Goal: Transaction & Acquisition: Download file/media

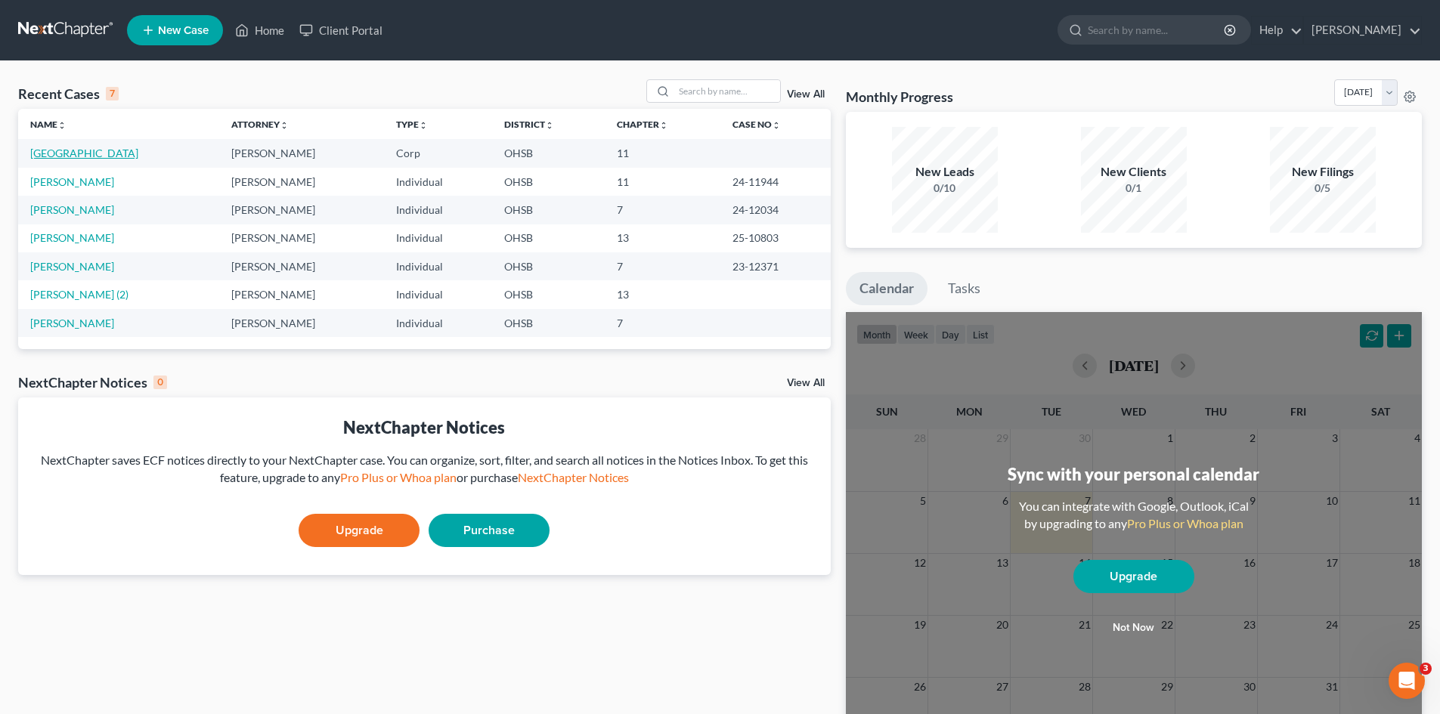
click at [120, 150] on link "[GEOGRAPHIC_DATA]" at bounding box center [84, 153] width 108 height 13
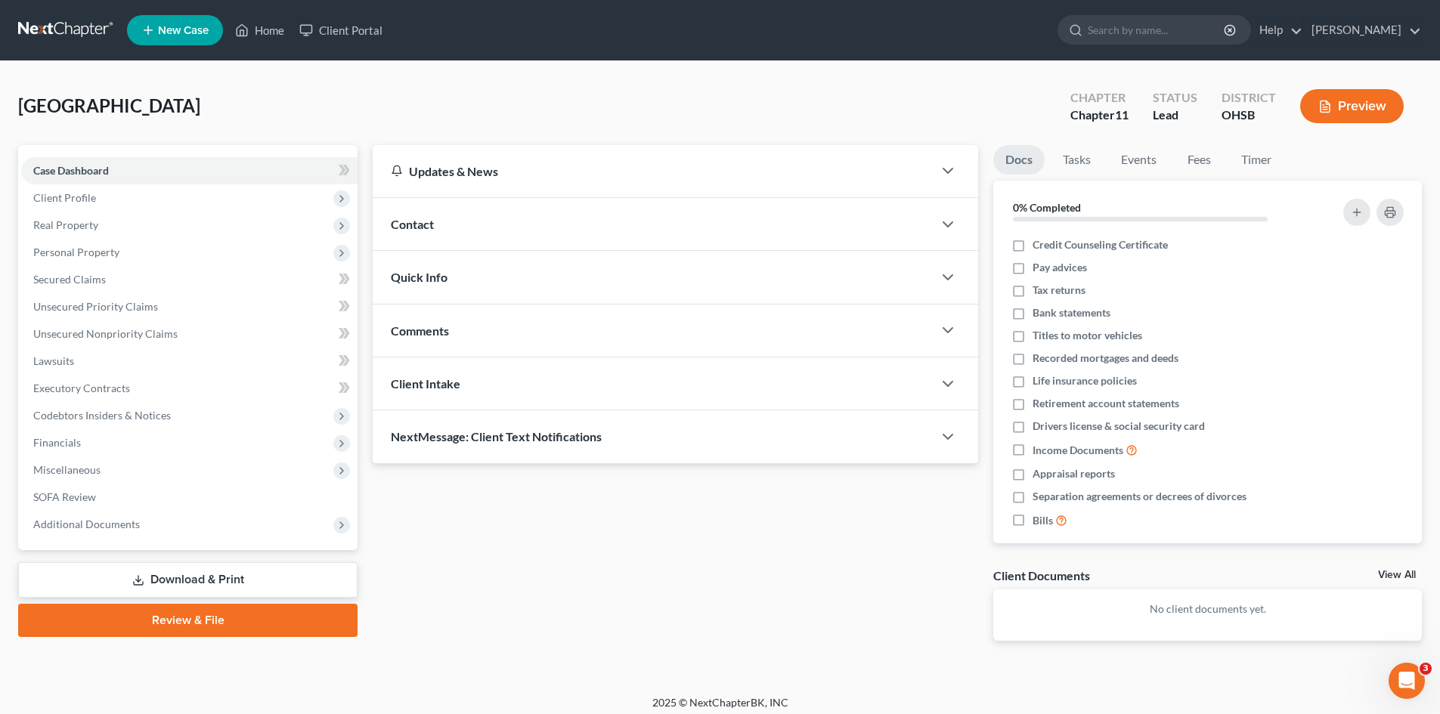
click at [185, 581] on link "Download & Print" at bounding box center [187, 580] width 339 height 36
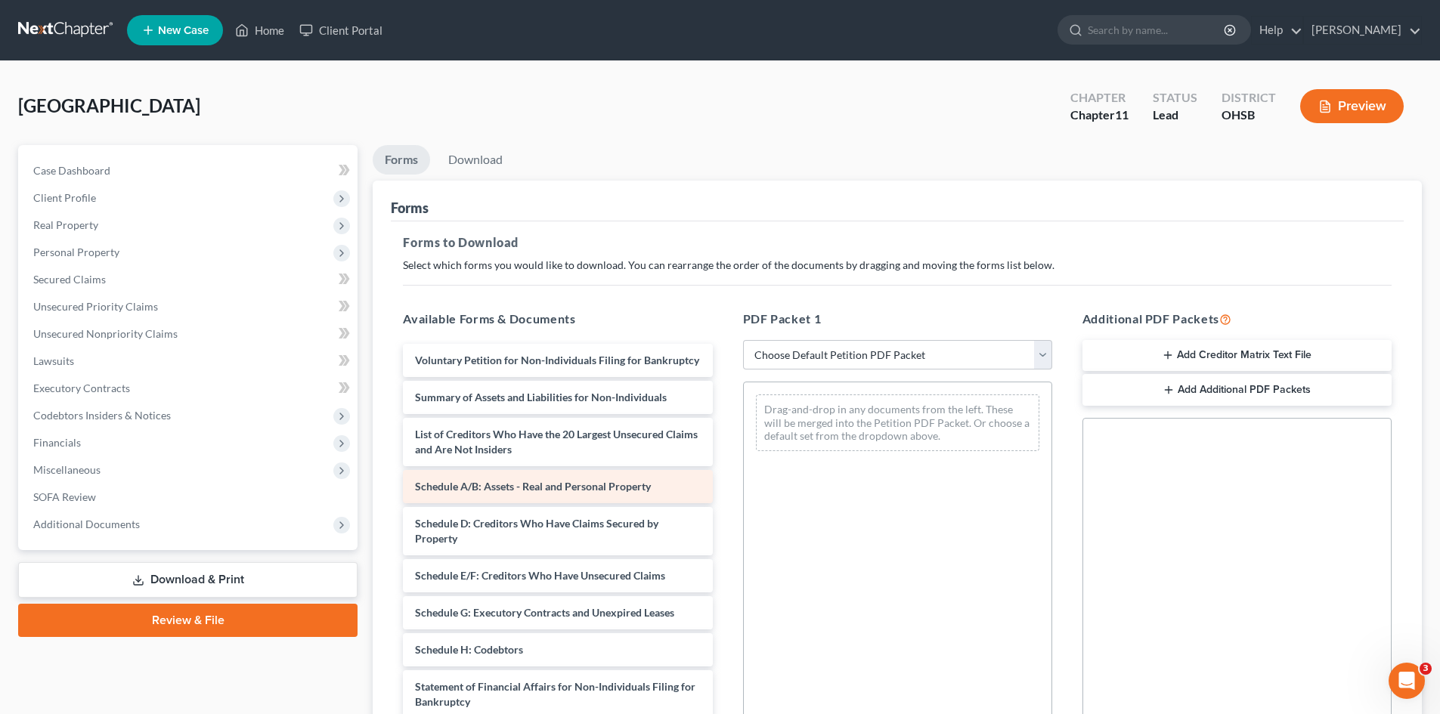
click at [499, 493] on span "Schedule A/B: Assets - Real and Personal Property" at bounding box center [533, 486] width 236 height 13
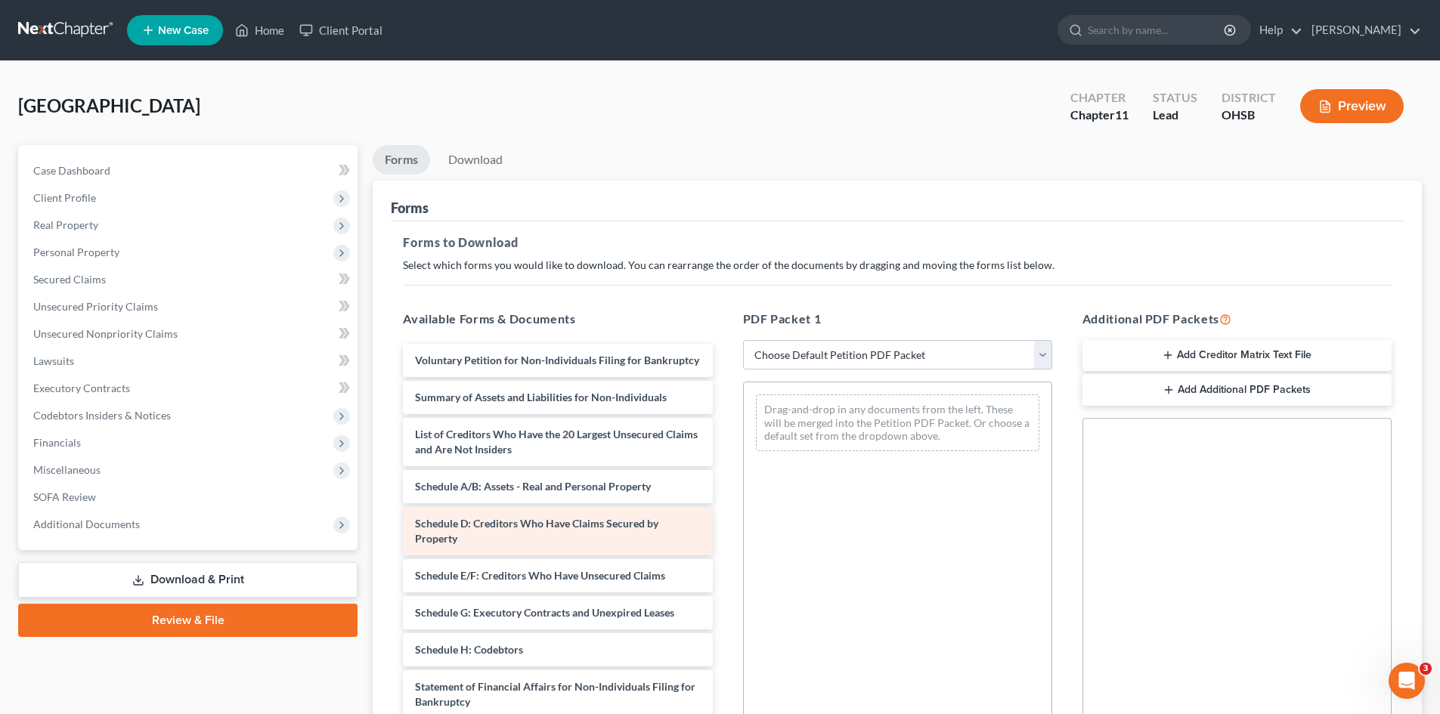
click at [517, 543] on span "Schedule D: Creditors Who Have Claims Secured by Property" at bounding box center [536, 531] width 243 height 28
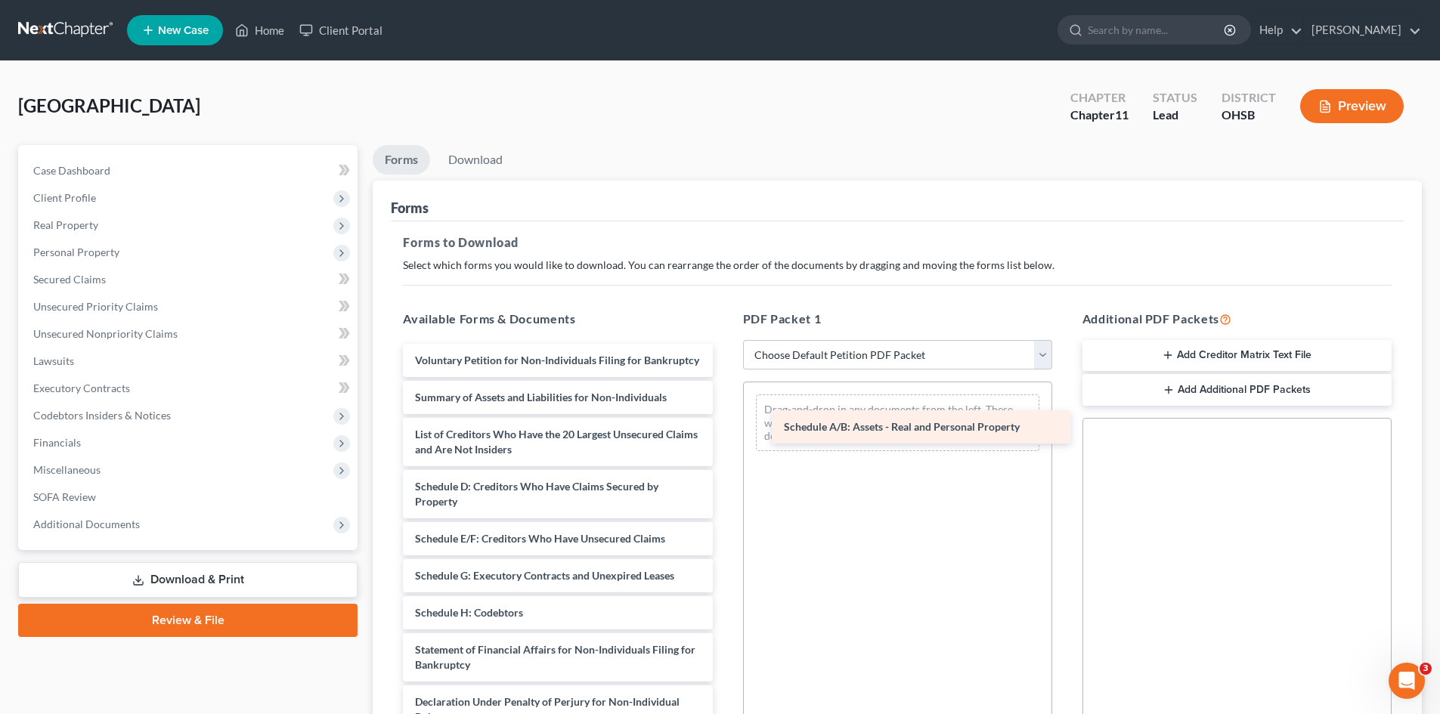
drag, startPoint x: 492, startPoint y: 503, endPoint x: 860, endPoint y: 428, distance: 375.6
click at [724, 428] on div "Schedule A/B: Assets - Real and Personal Property Voluntary Petition for Non-In…" at bounding box center [557, 613] width 333 height 538
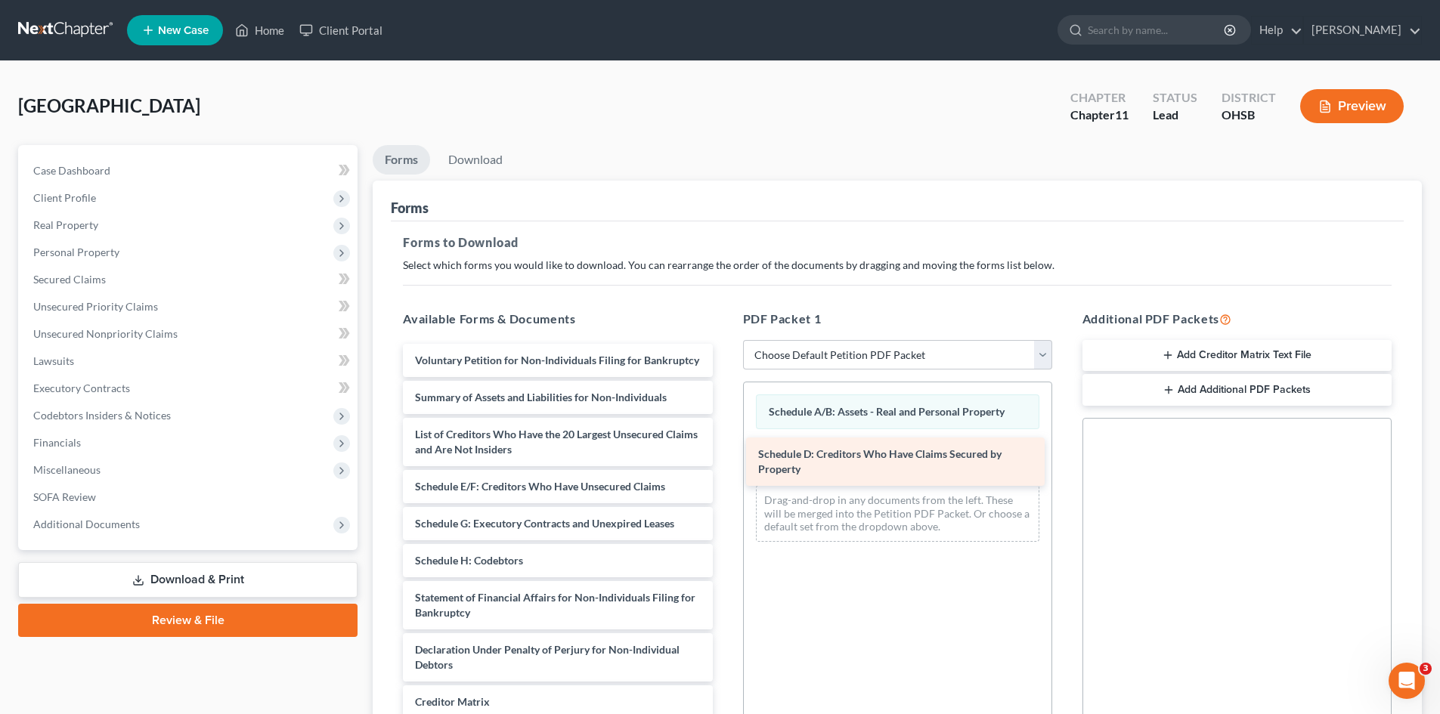
drag, startPoint x: 557, startPoint y: 506, endPoint x: 888, endPoint y: 457, distance: 334.8
click at [724, 457] on div "Schedule D: Creditors Who Have Claims Secured by Property Voluntary Petition fo…" at bounding box center [557, 587] width 333 height 486
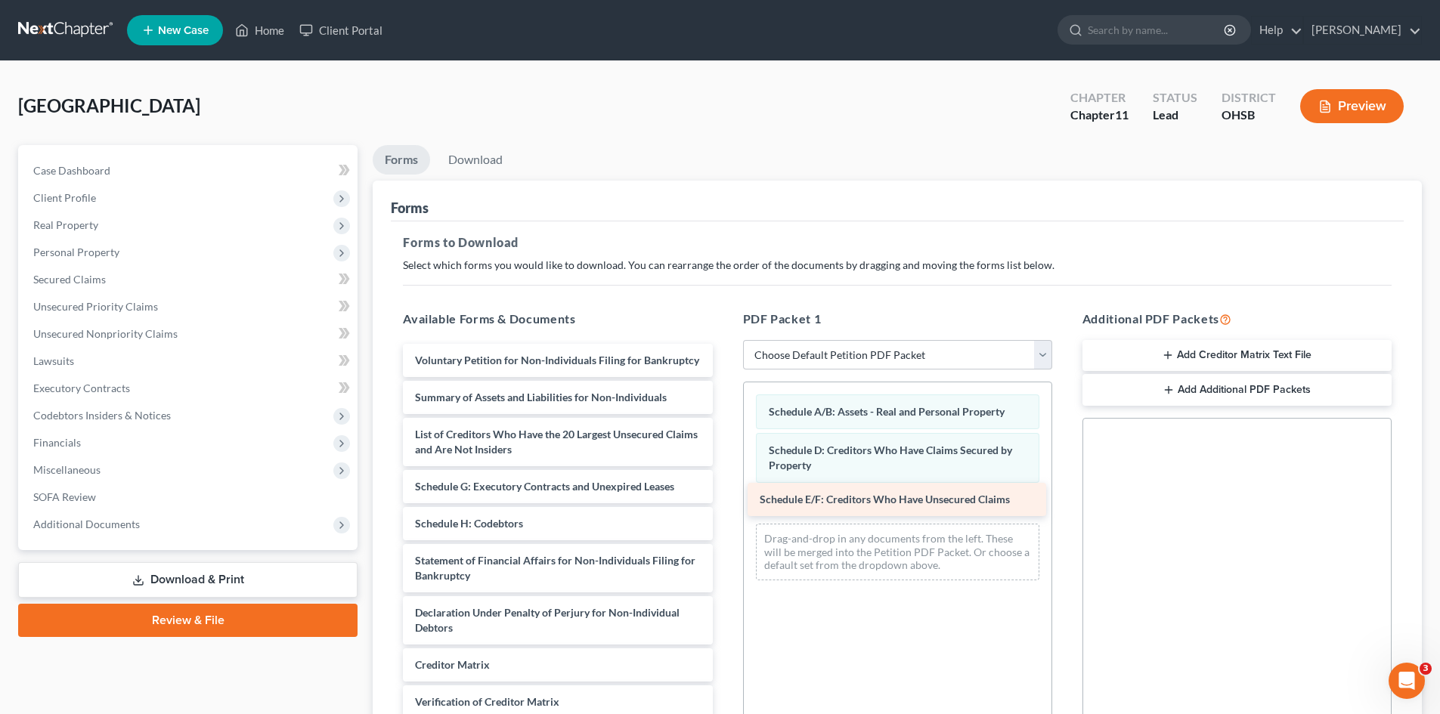
drag, startPoint x: 571, startPoint y: 499, endPoint x: 915, endPoint y: 497, distance: 344.7
click at [724, 497] on div "Schedule E/F: Creditors Who Have Unsecured Claims Voluntary Petition for Non-In…" at bounding box center [557, 568] width 333 height 449
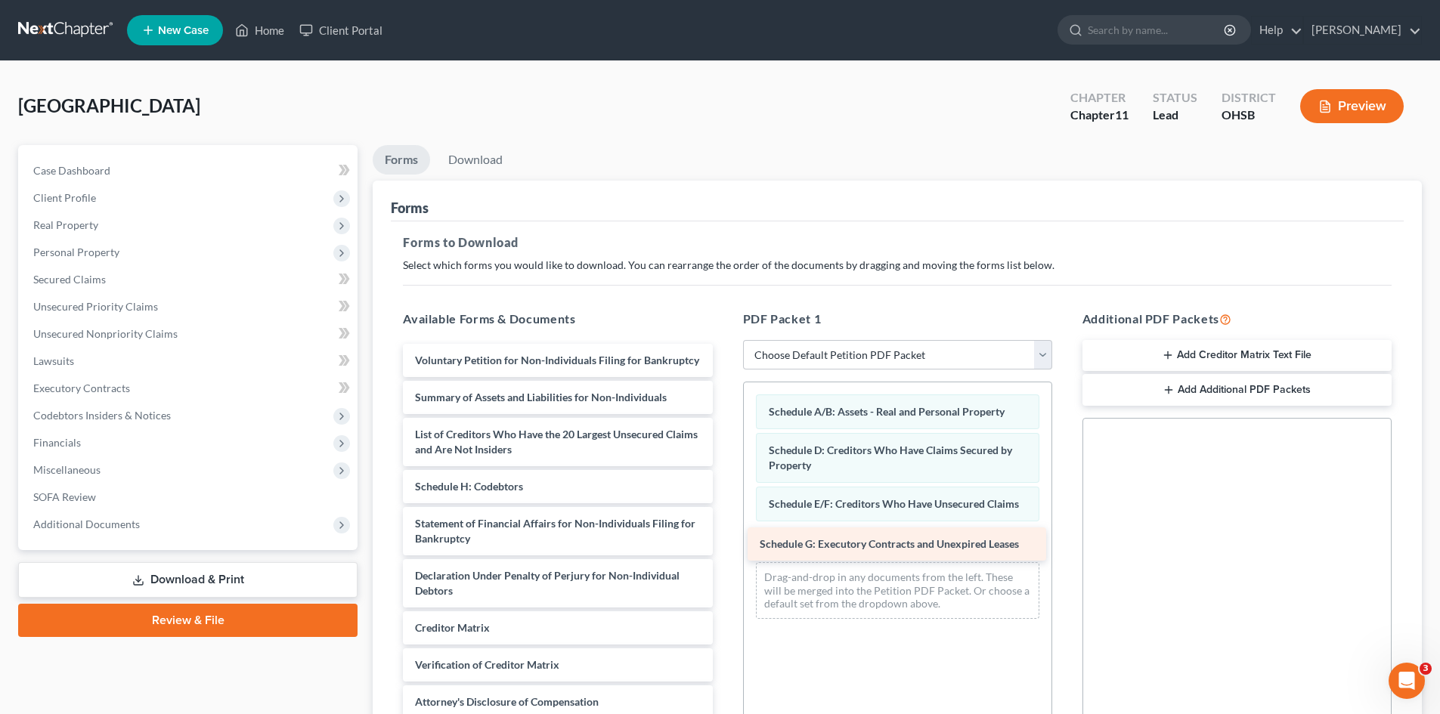
drag, startPoint x: 525, startPoint y: 499, endPoint x: 869, endPoint y: 541, distance: 347.2
click at [724, 541] on div "Schedule G: Executory Contracts and Unexpired Leases Voluntary Petition for Non…" at bounding box center [557, 550] width 333 height 412
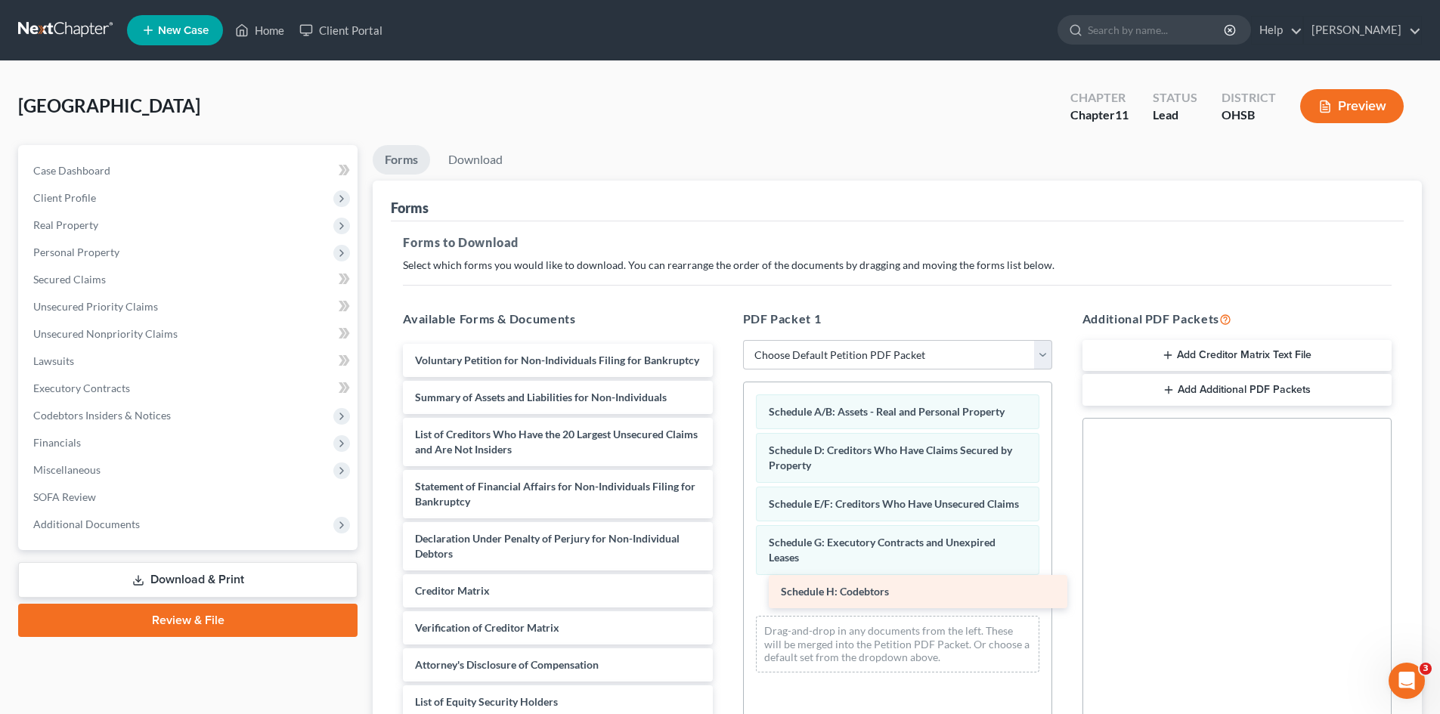
drag, startPoint x: 507, startPoint y: 503, endPoint x: 873, endPoint y: 593, distance: 376.7
click at [724, 593] on div "Schedule H: Codebtors Voluntary Petition for Non-Individuals Filing for Bankrup…" at bounding box center [557, 531] width 333 height 375
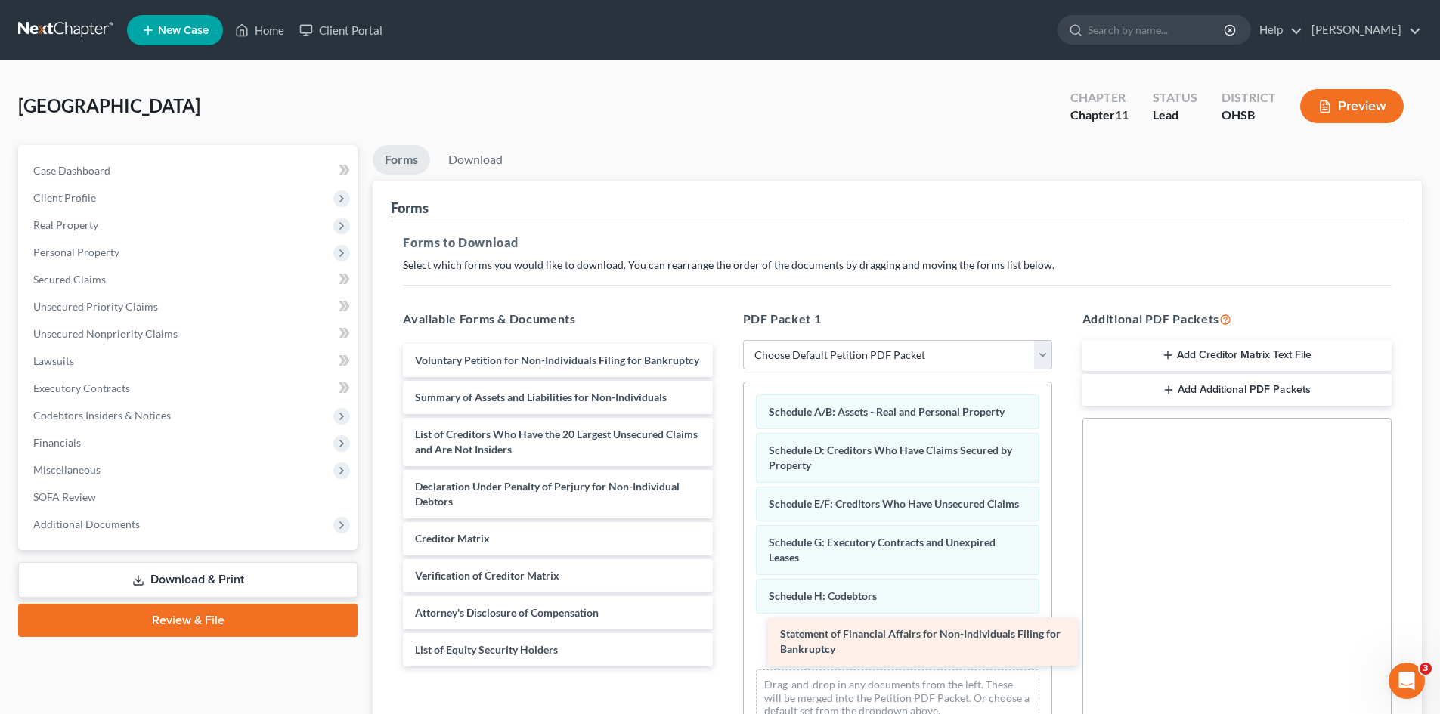
drag, startPoint x: 532, startPoint y: 490, endPoint x: 897, endPoint y: 637, distance: 393.7
click at [724, 637] on div "Statement of Financial Affairs for Non-Individuals Filing for Bankruptcy Volunt…" at bounding box center [557, 505] width 333 height 323
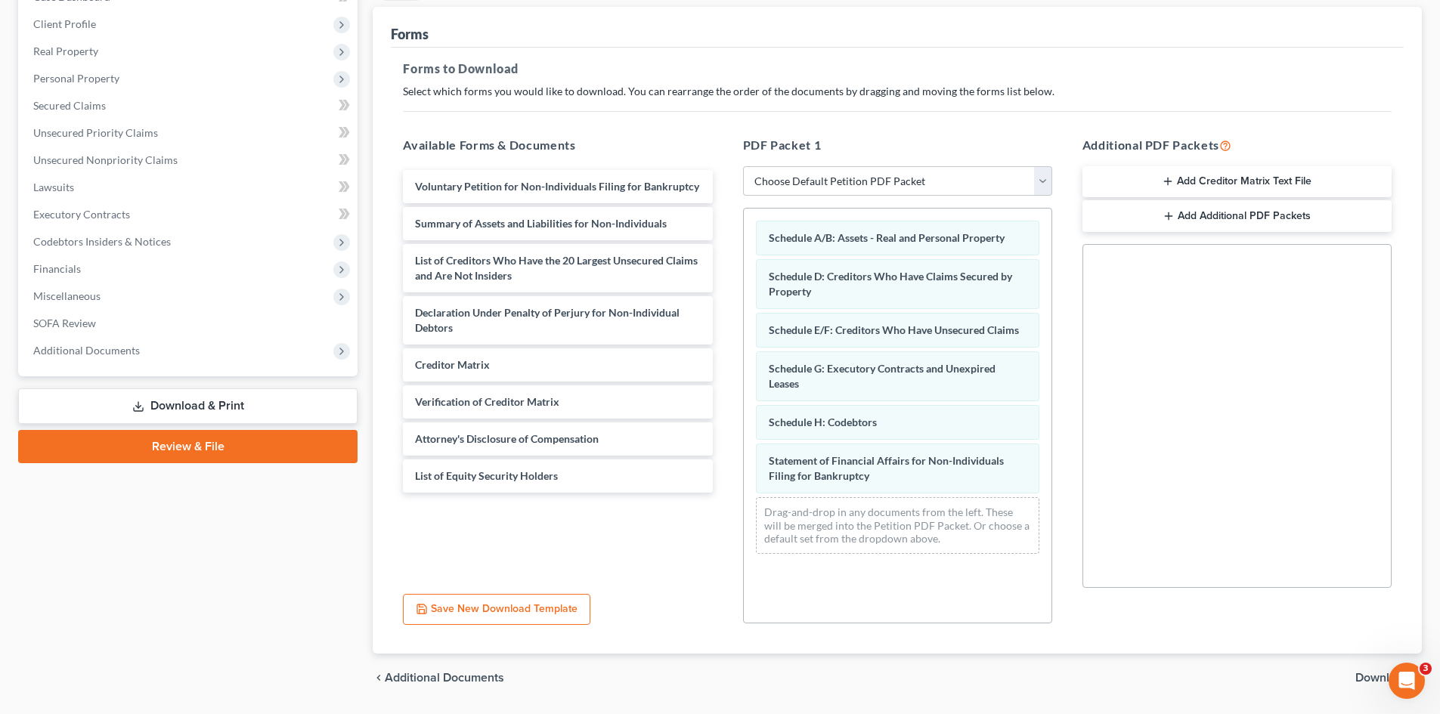
scroll to position [219, 0]
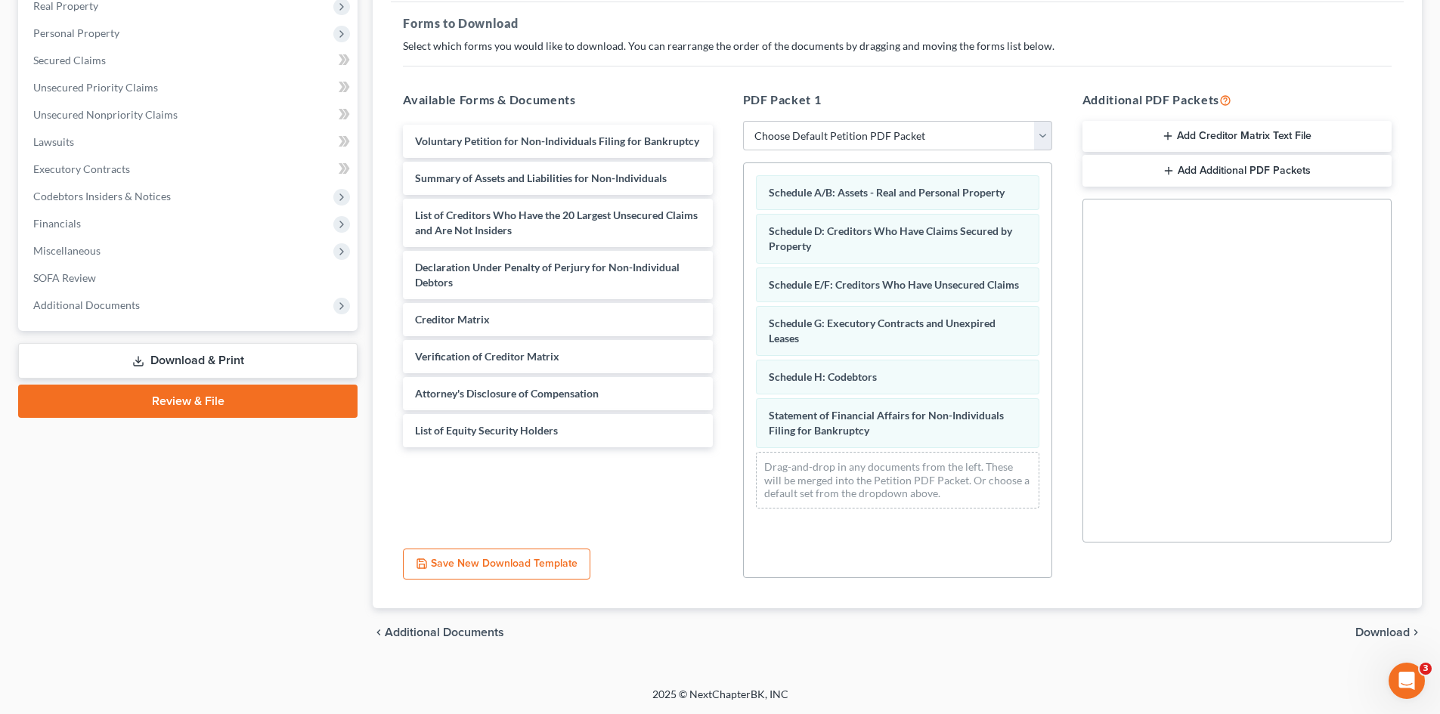
click at [1380, 635] on span "Download" at bounding box center [1382, 633] width 54 height 12
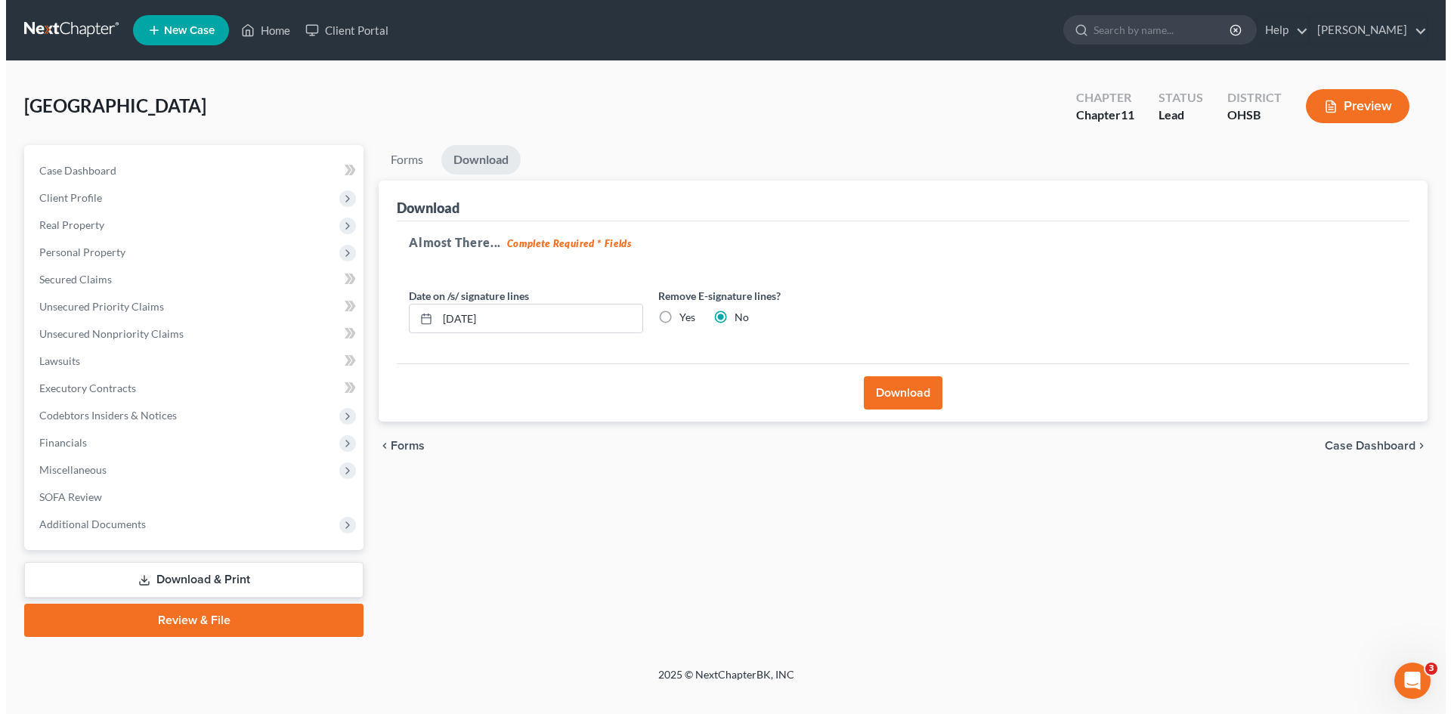
scroll to position [0, 0]
click at [676, 318] on label "Yes" at bounding box center [684, 317] width 16 height 15
click at [682, 318] on input "Yes" at bounding box center [687, 315] width 10 height 10
radio input "true"
radio input "false"
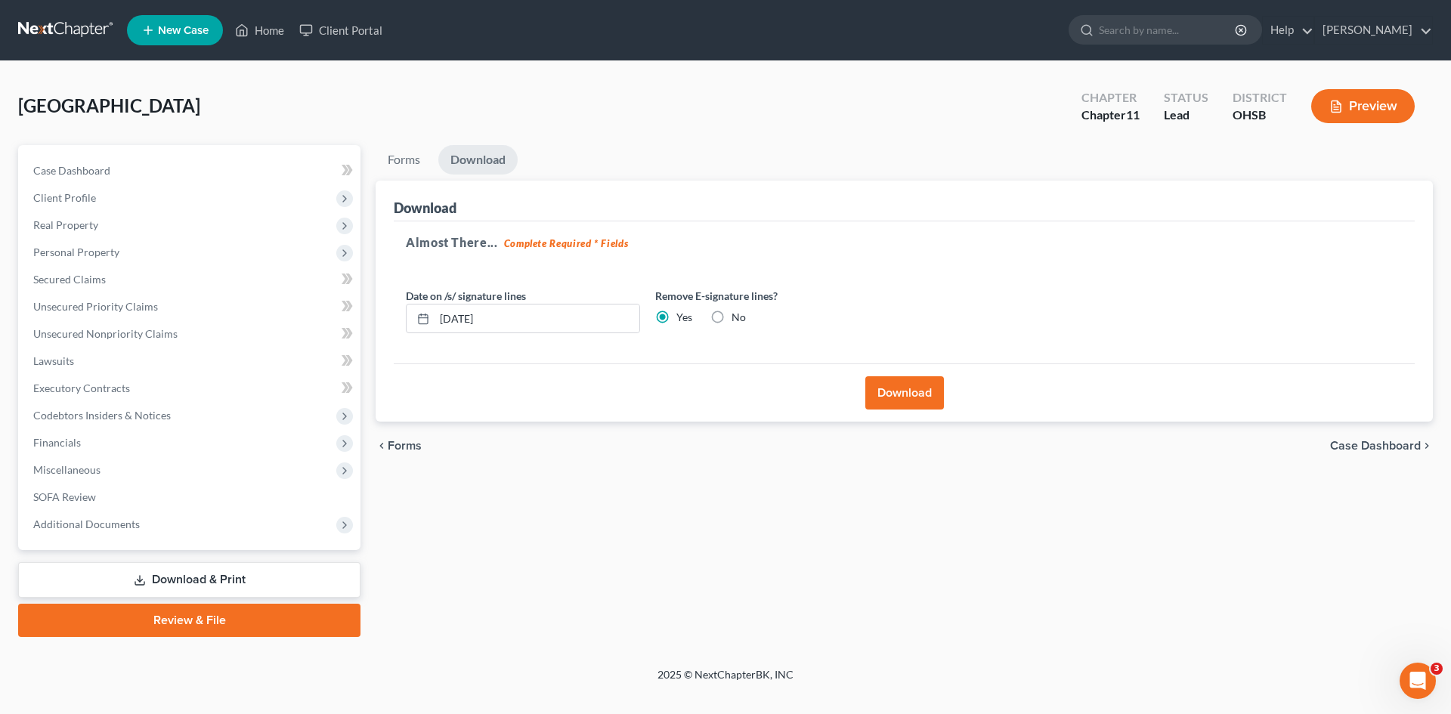
click at [899, 391] on button "Download" at bounding box center [904, 392] width 79 height 33
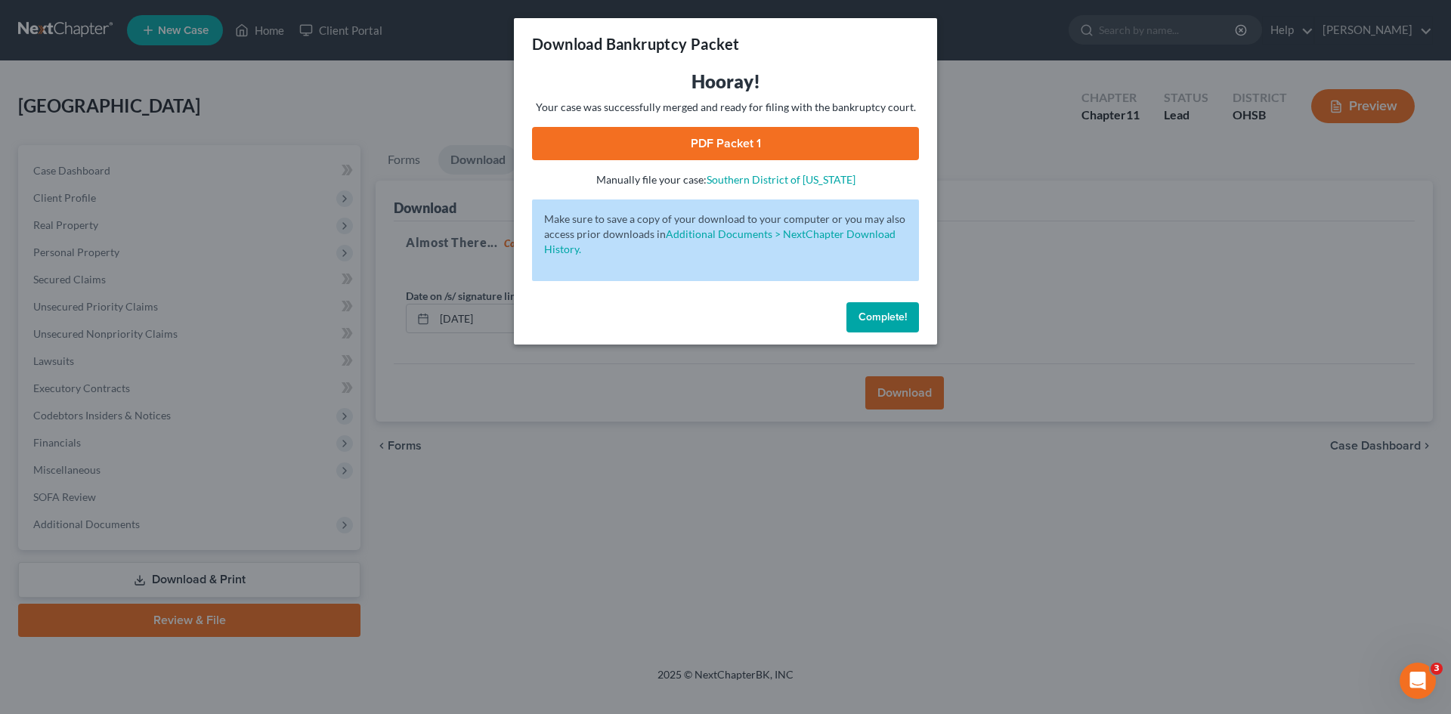
click at [738, 138] on link "PDF Packet 1" at bounding box center [725, 143] width 387 height 33
